Goal: Navigation & Orientation: Find specific page/section

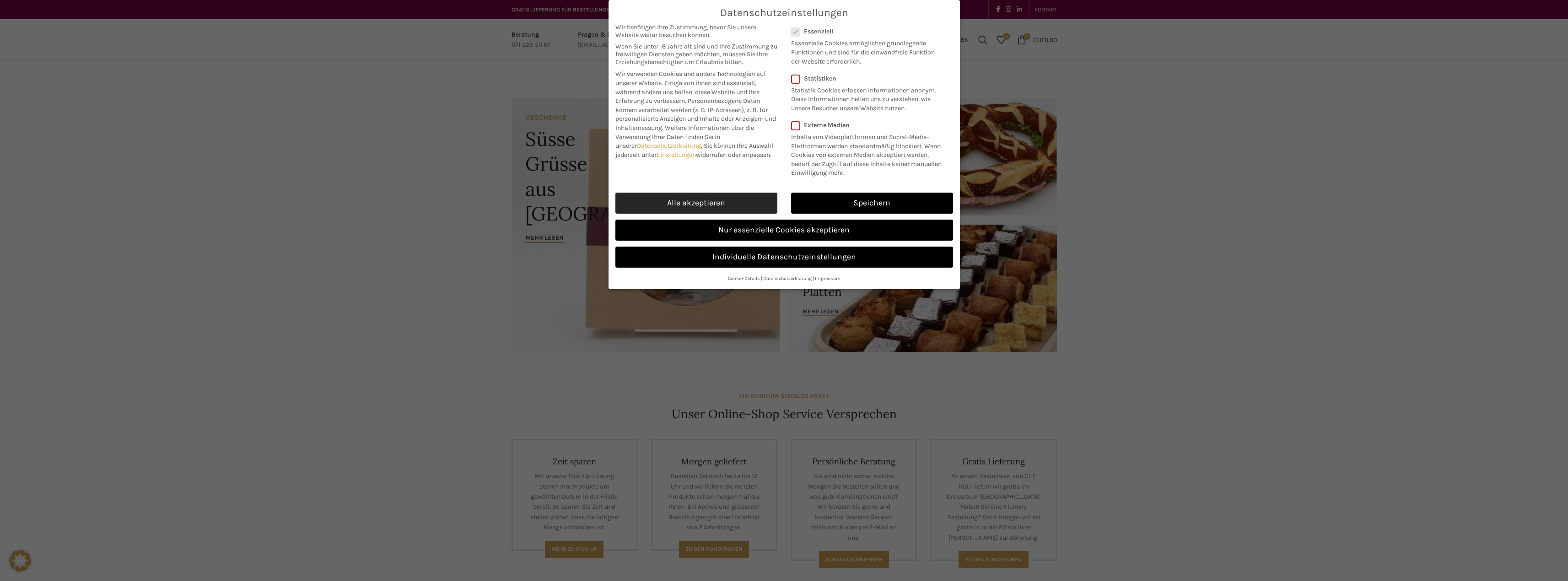
click at [724, 205] on link "Alle akzeptieren" at bounding box center [696, 203] width 162 height 21
checkbox input "true"
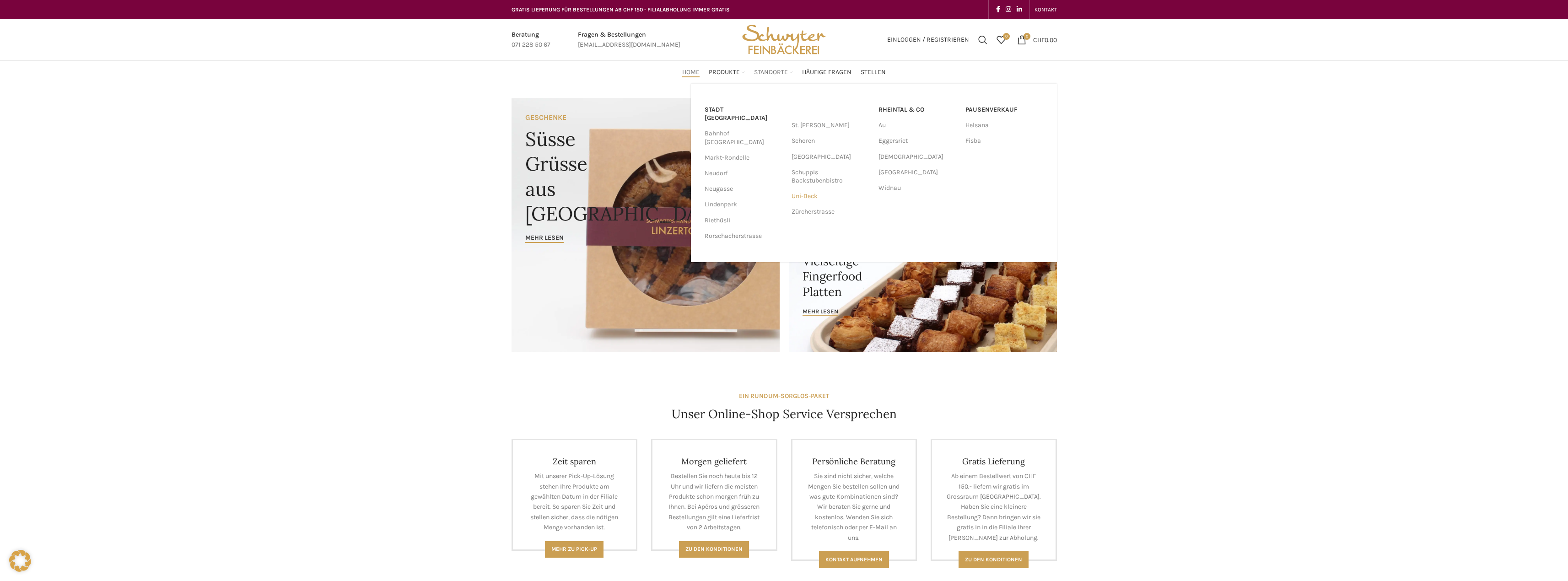
click at [810, 198] on link "Uni-Beck" at bounding box center [830, 196] width 78 height 16
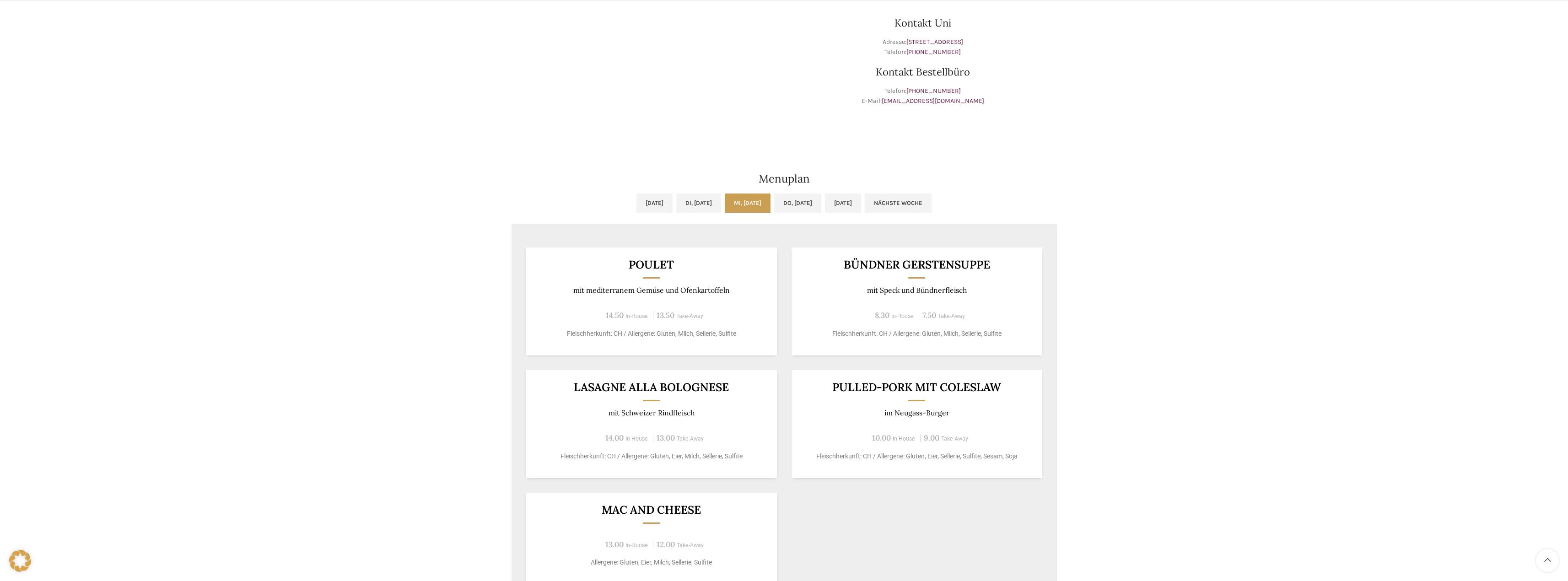
scroll to position [329, 0]
